Goal: Task Accomplishment & Management: Manage account settings

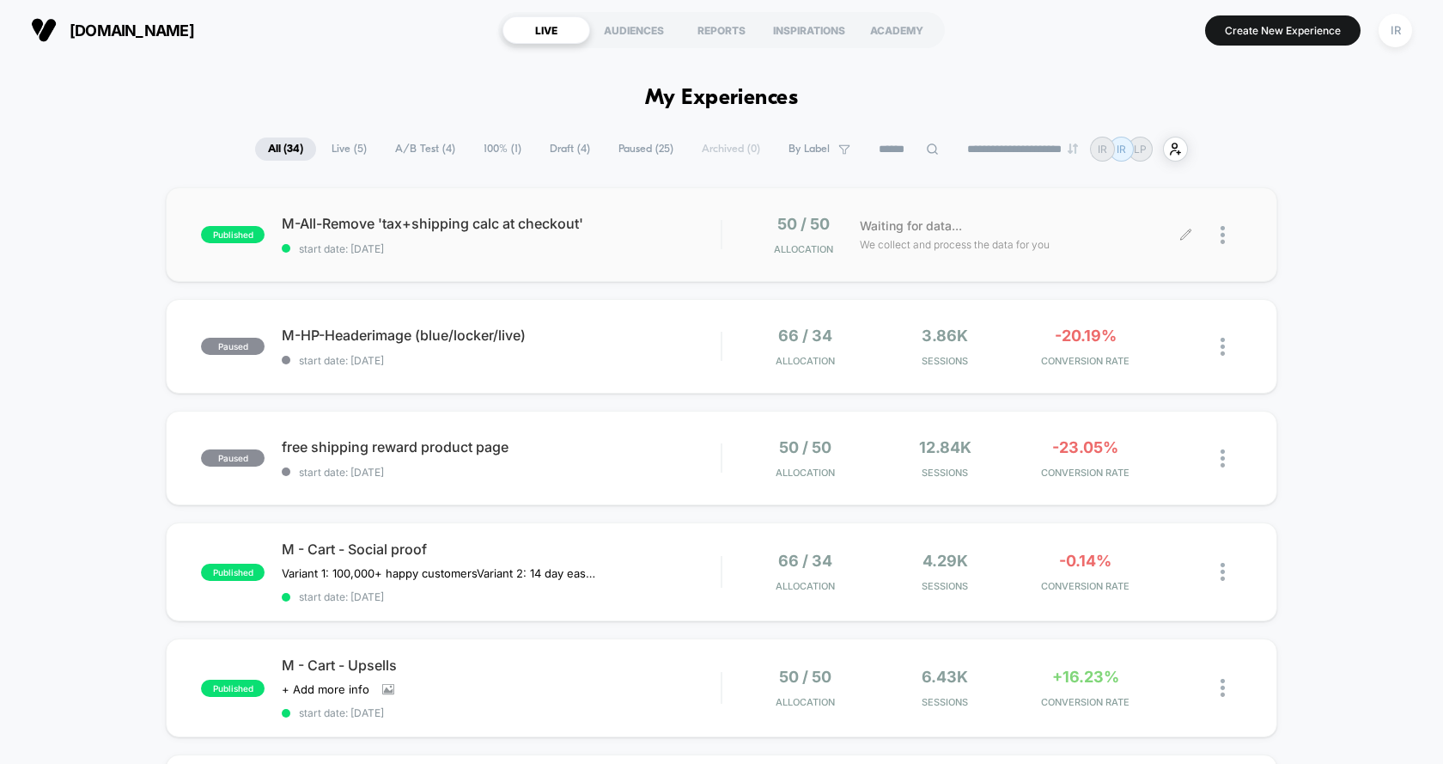
click at [895, 251] on span "We collect and process the data for you" at bounding box center [955, 244] width 190 height 16
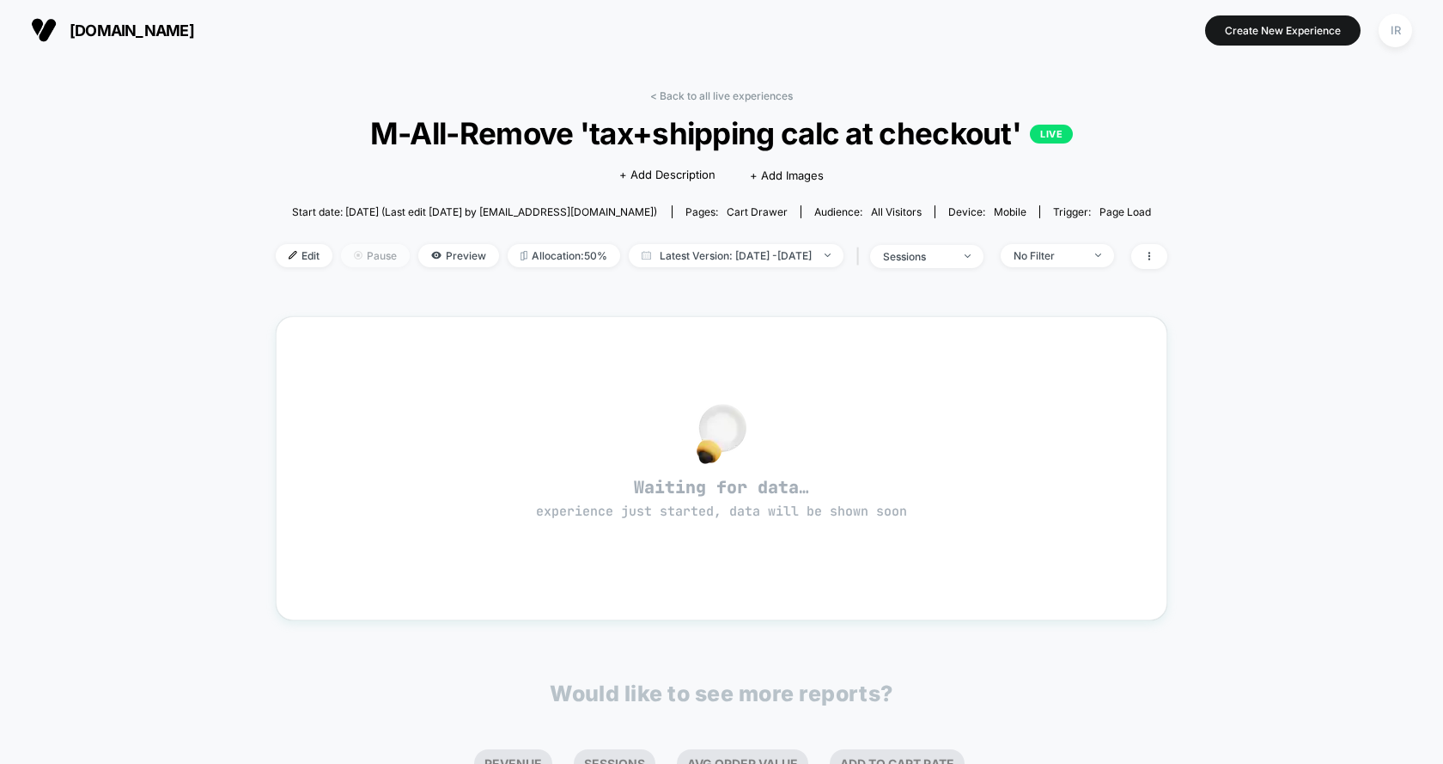
click at [358, 250] on span "Pause" at bounding box center [375, 255] width 69 height 23
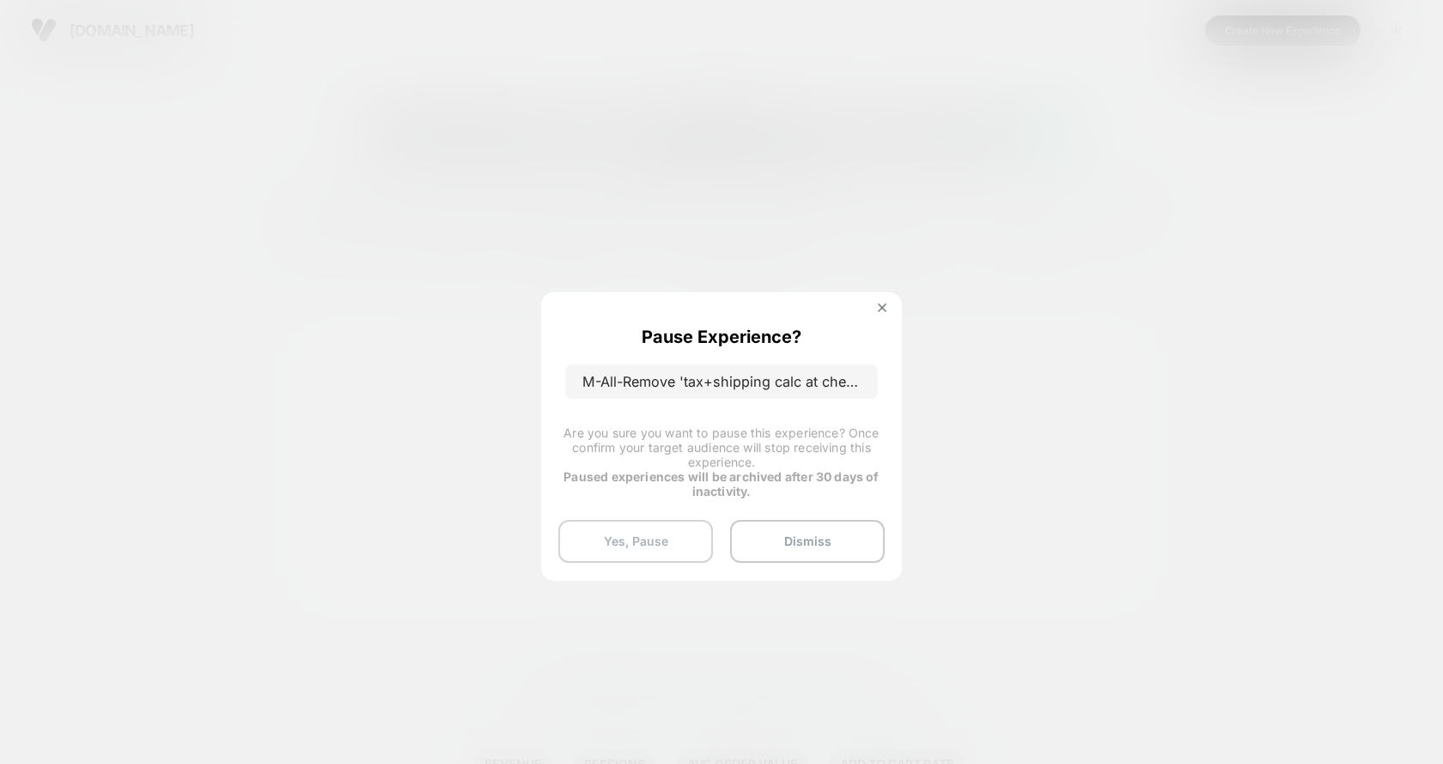
click at [677, 536] on button "Yes, Pause" at bounding box center [635, 541] width 155 height 43
